Goal: Transaction & Acquisition: Purchase product/service

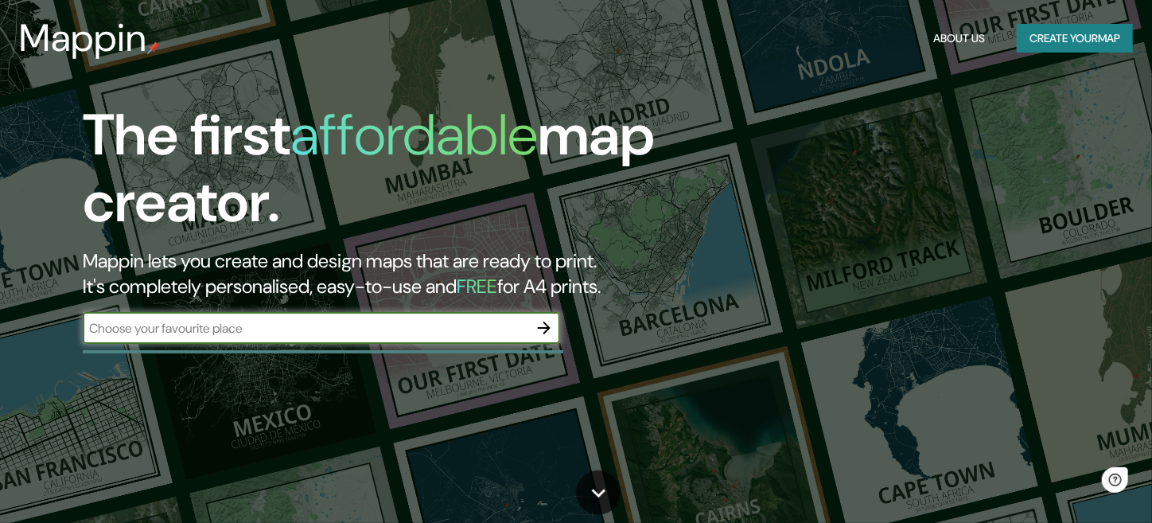
click at [342, 329] on input "text" at bounding box center [306, 328] width 446 height 18
type input "[GEOGRAPHIC_DATA] [GEOGRAPHIC_DATA]"
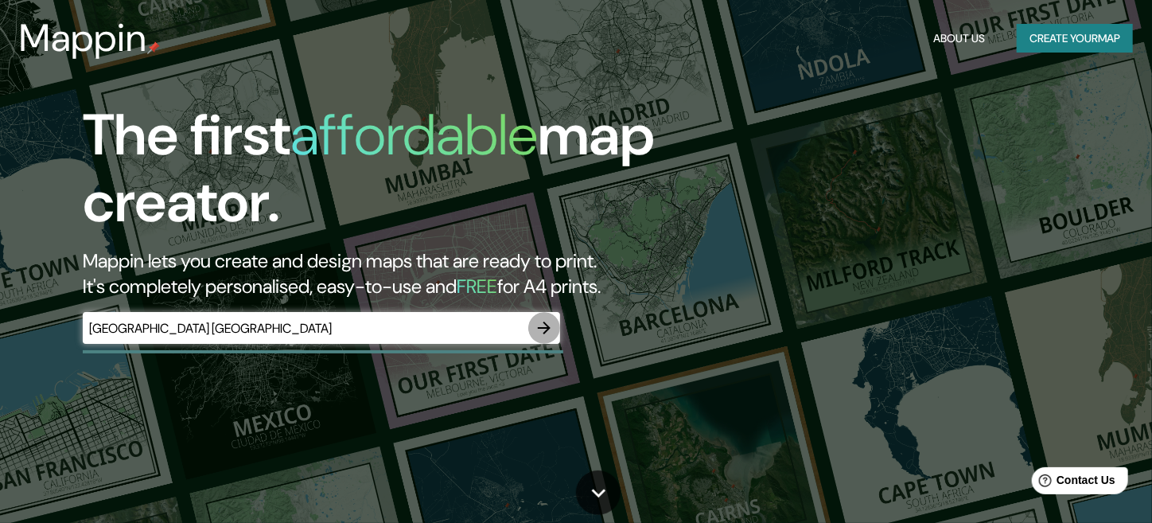
click at [539, 320] on icon "button" at bounding box center [544, 327] width 19 height 19
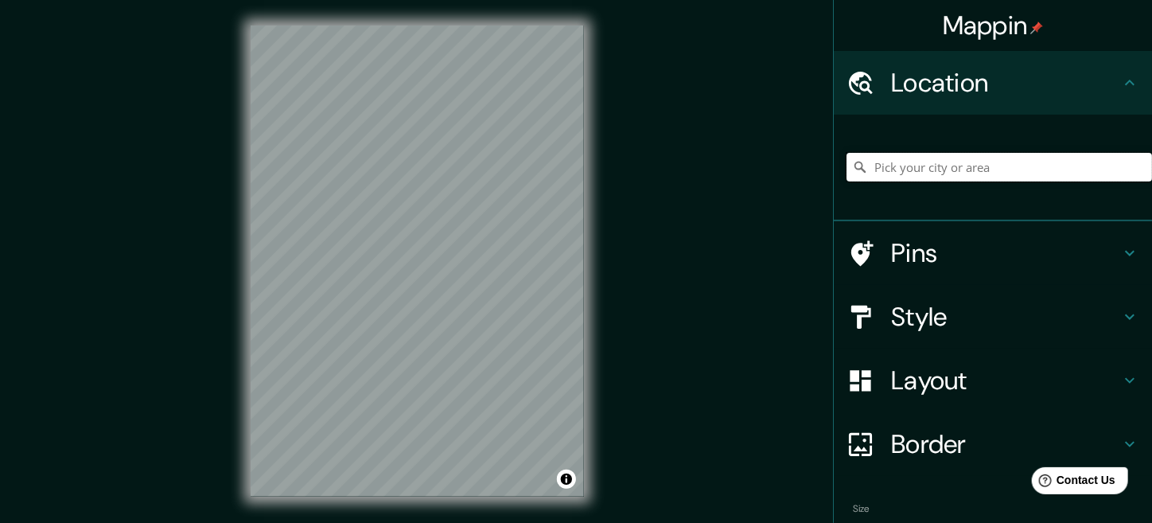
click at [990, 176] on input "Pick your city or area" at bounding box center [1000, 167] width 306 height 29
click at [624, 244] on div "Mappin Location Pins Style Layout Border Choose a border. Hint : you can make l…" at bounding box center [576, 273] width 1152 height 547
click at [201, 262] on div "Mappin Location Pins Style Layout Border Choose a border. Hint : you can make l…" at bounding box center [576, 273] width 1152 height 547
click at [906, 170] on input "Pick your city or area" at bounding box center [1000, 167] width 306 height 29
click at [860, 166] on input "[GEOGRAPHIC_DATA], [GEOGRAPHIC_DATA], [GEOGRAPHIC_DATA]" at bounding box center [1000, 167] width 306 height 29
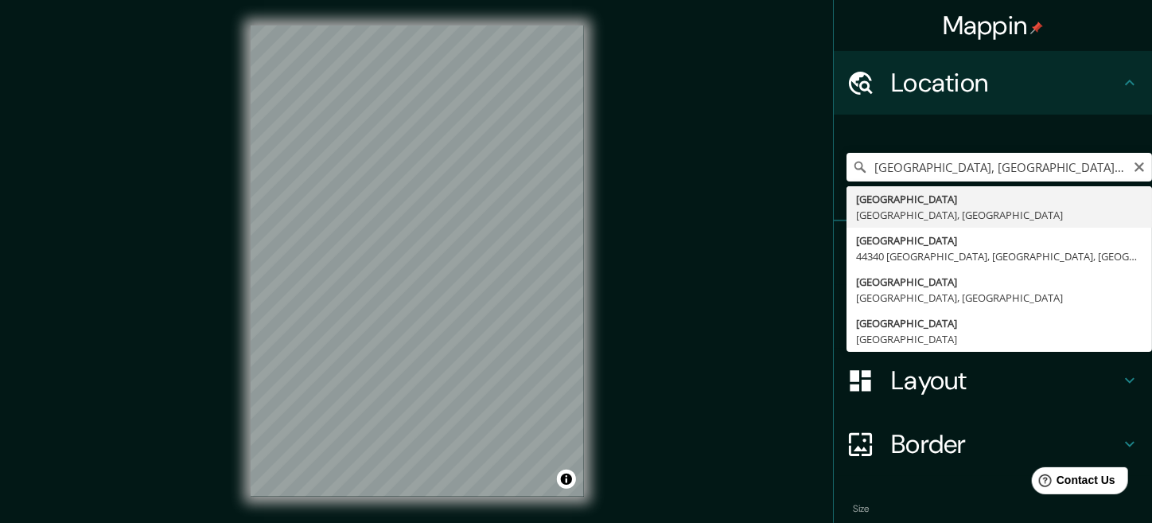
type input "[GEOGRAPHIC_DATA], [GEOGRAPHIC_DATA]"
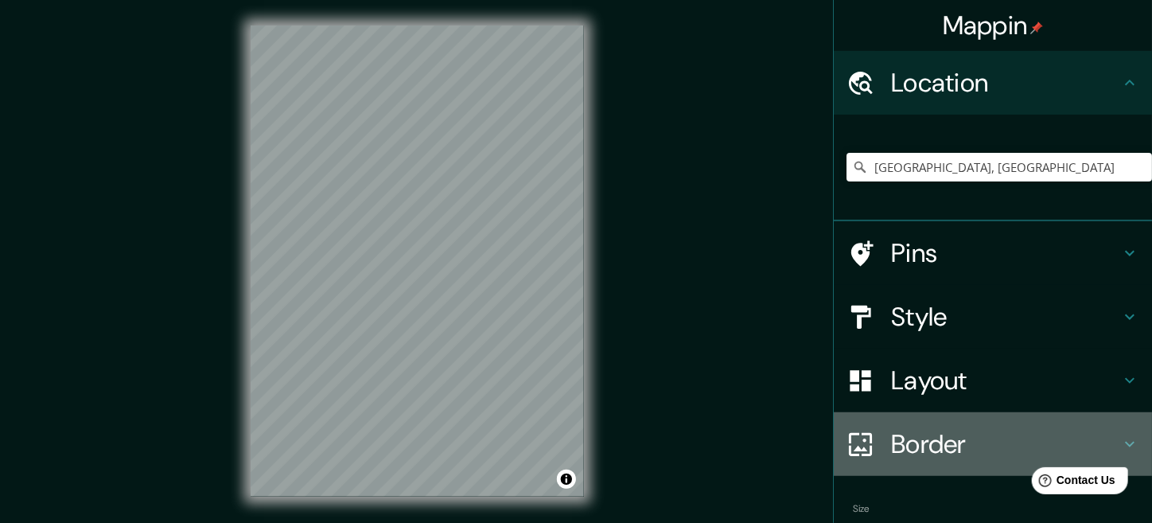
click at [920, 448] on h4 "Border" at bounding box center [1005, 444] width 229 height 32
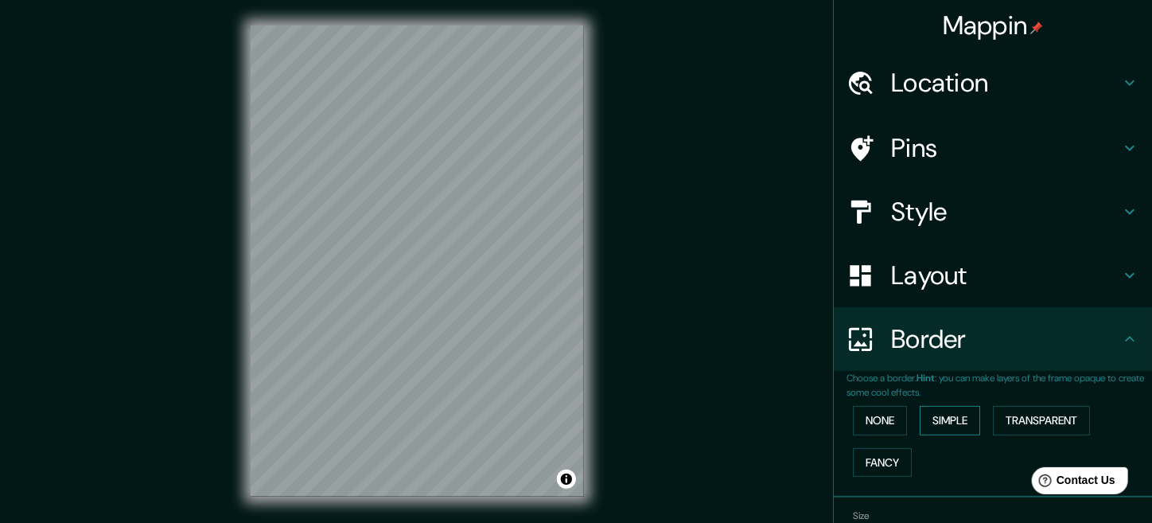
click at [930, 423] on button "Simple" at bounding box center [950, 420] width 60 height 29
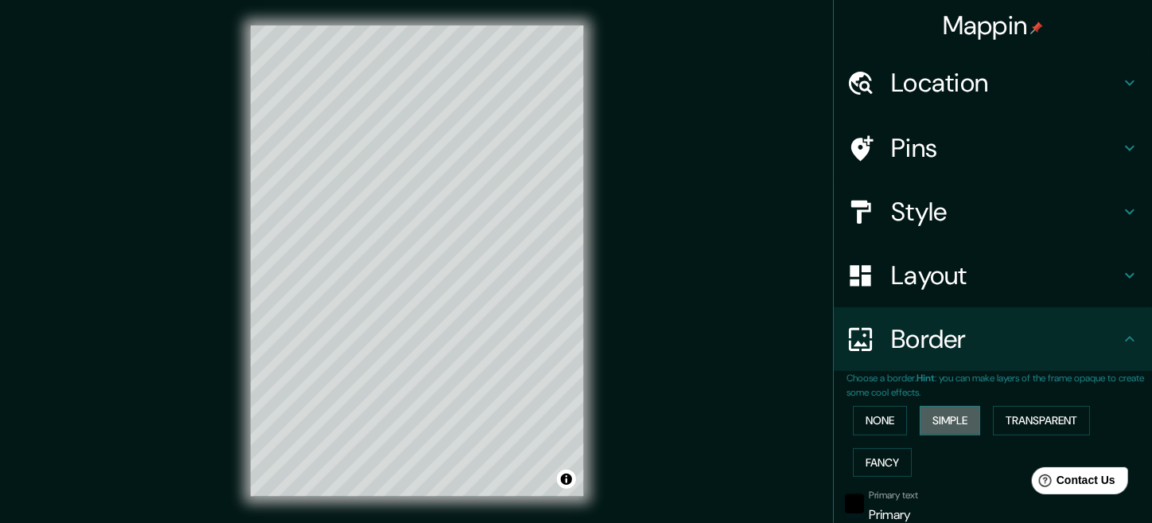
click at [930, 423] on button "Simple" at bounding box center [950, 420] width 60 height 29
type input "168"
type input "34"
click at [857, 419] on button "None" at bounding box center [880, 420] width 54 height 29
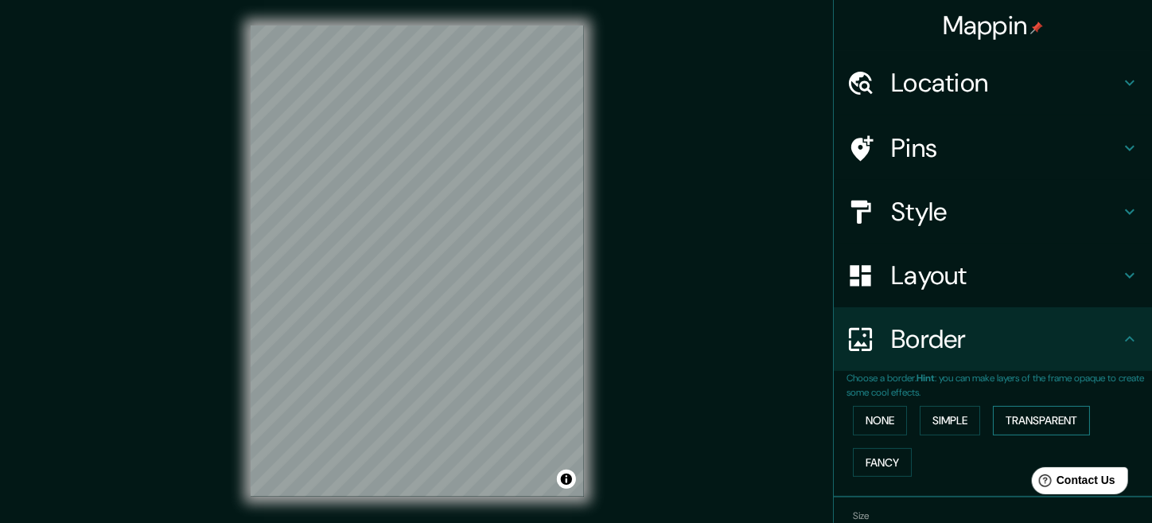
click at [1010, 416] on button "Transparent" at bounding box center [1041, 420] width 97 height 29
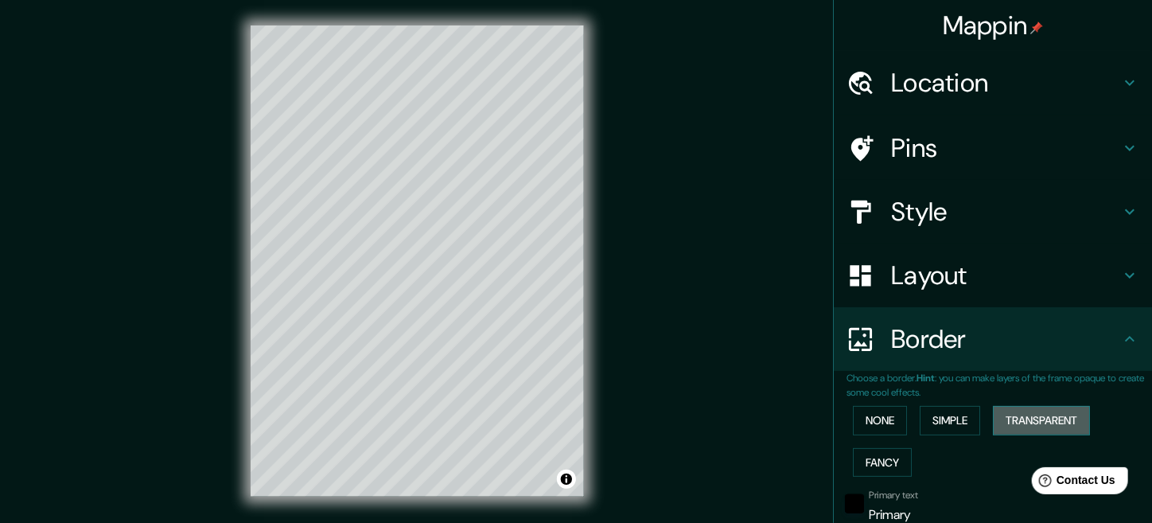
click at [1010, 416] on button "Transparent" at bounding box center [1041, 420] width 97 height 29
type input "201"
type input "34"
click at [868, 458] on button "Fancy" at bounding box center [882, 462] width 59 height 29
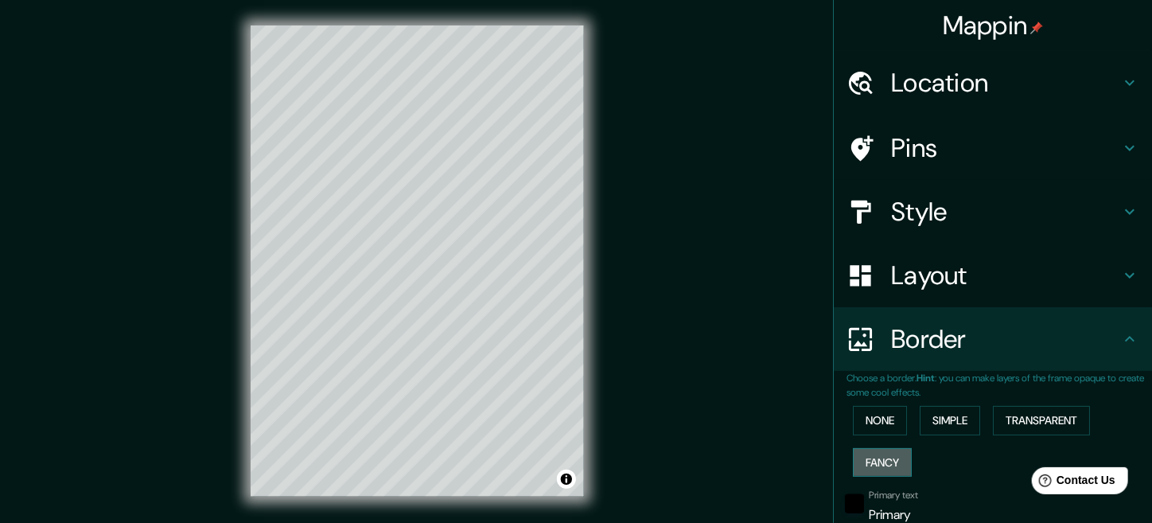
type input "168"
type input "34"
type input "17"
click at [853, 411] on button "None" at bounding box center [880, 420] width 54 height 29
